Goal: Task Accomplishment & Management: Use online tool/utility

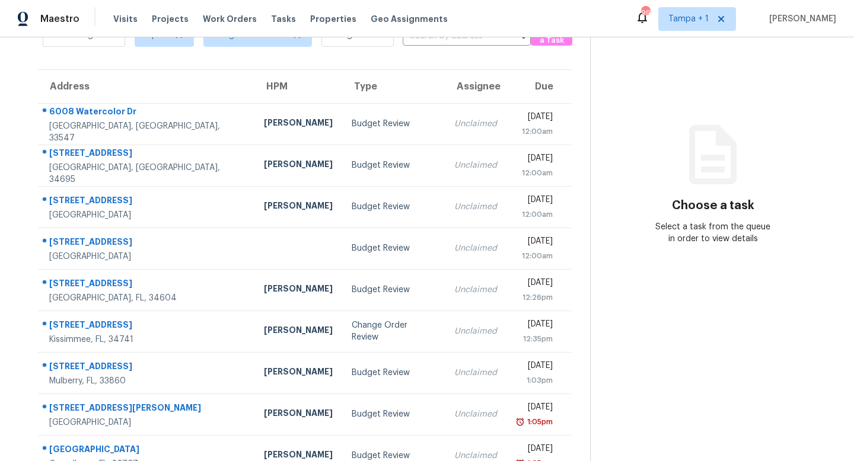
scroll to position [93, 0]
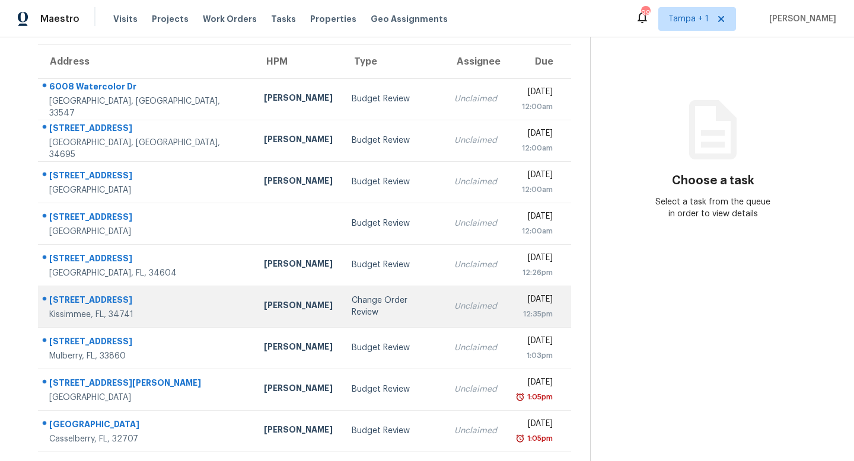
click at [445, 314] on td "Unclaimed" at bounding box center [476, 307] width 62 height 42
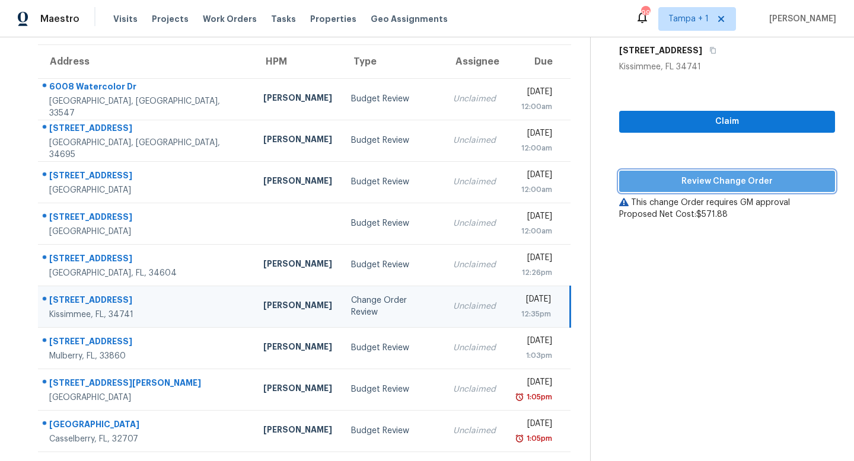
click at [715, 186] on span "Review Change Order" at bounding box center [727, 181] width 197 height 15
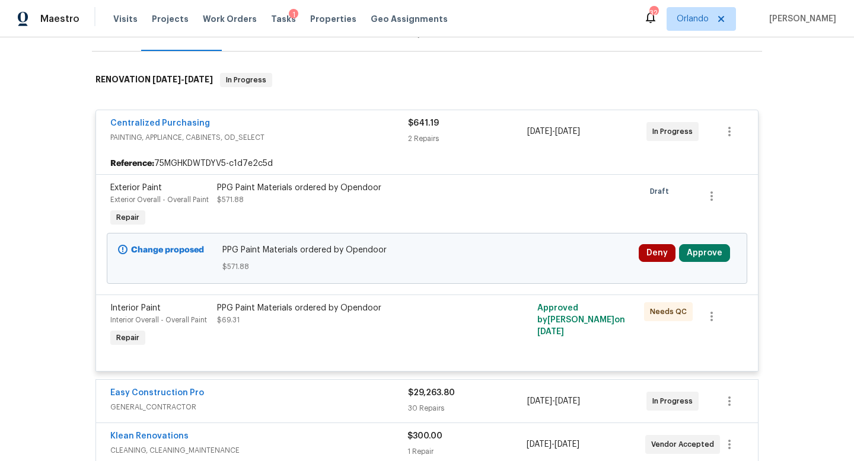
scroll to position [168, 0]
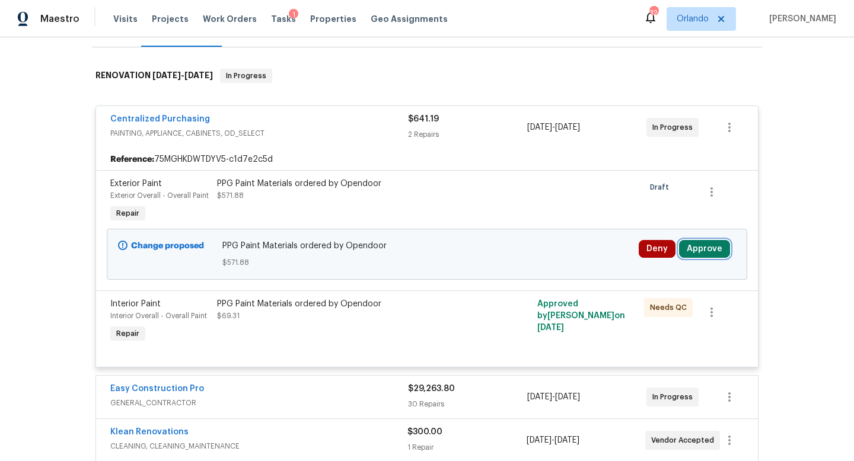
click at [706, 257] on button "Approve" at bounding box center [704, 249] width 51 height 18
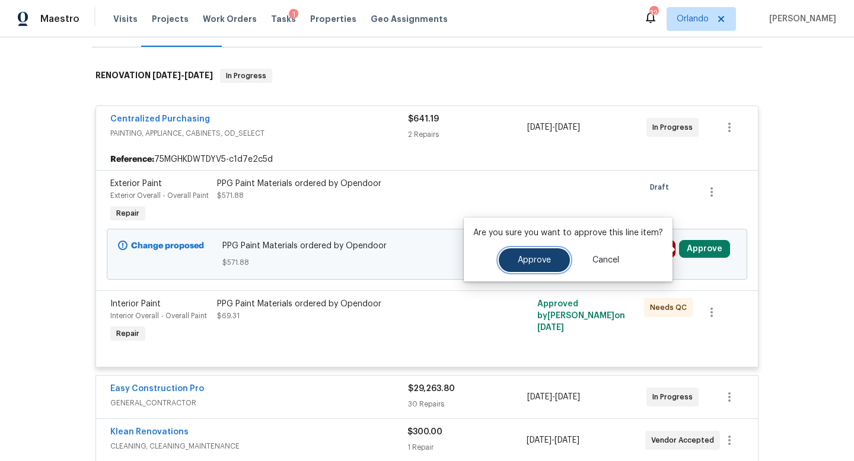
click at [540, 262] on span "Approve" at bounding box center [534, 260] width 33 height 9
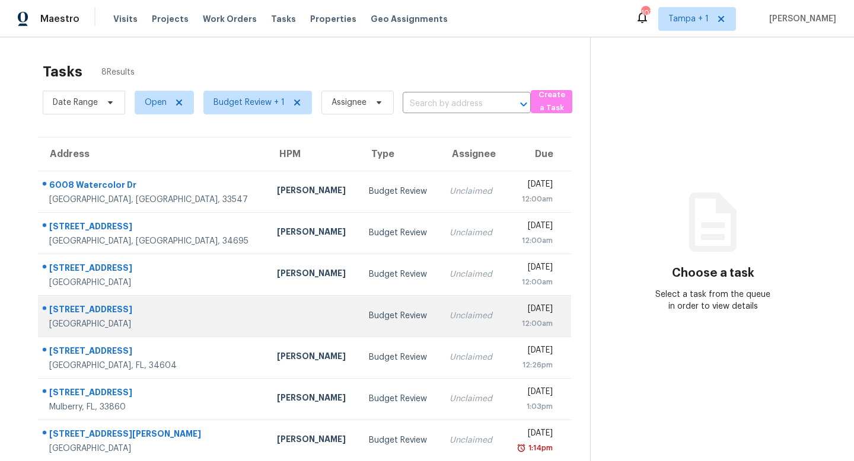
scroll to position [51, 0]
